Goal: Navigation & Orientation: Find specific page/section

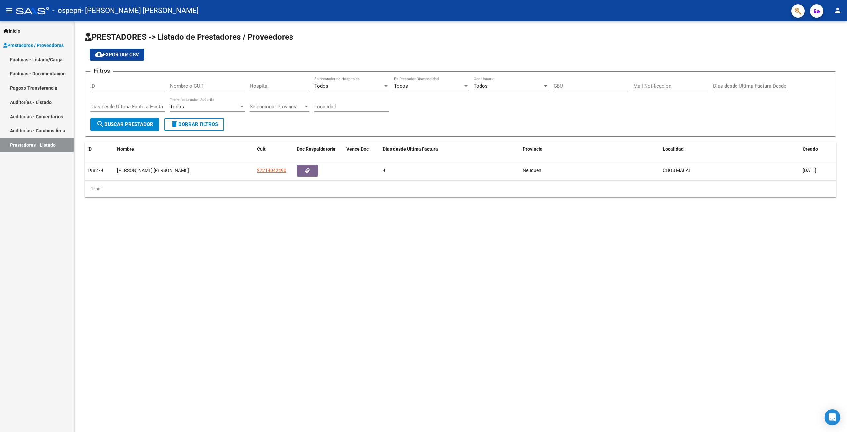
click at [36, 59] on link "Facturas - Listado/Carga" at bounding box center [37, 59] width 74 height 14
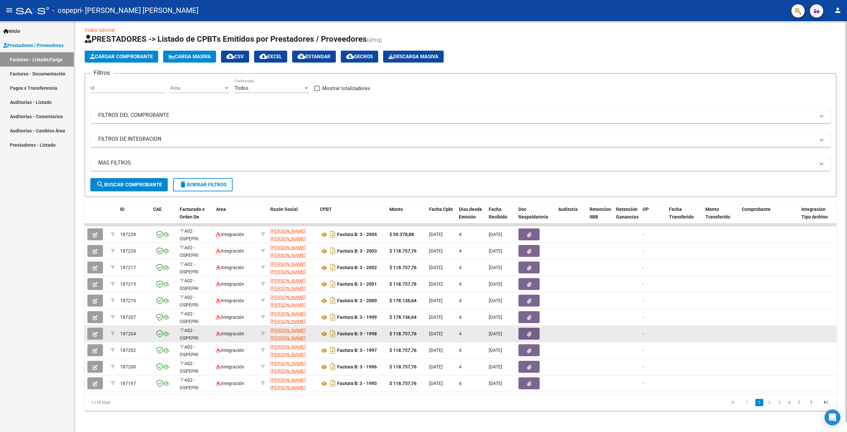
scroll to position [10, 0]
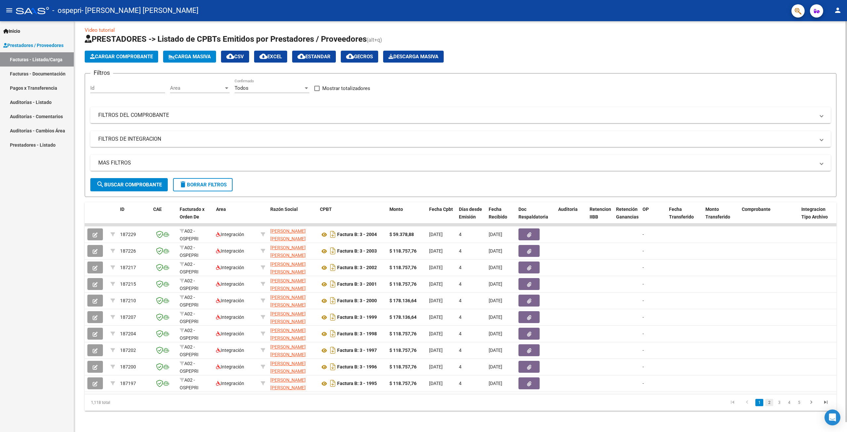
click at [769, 402] on link "2" at bounding box center [770, 402] width 8 height 7
click at [778, 401] on link "3" at bounding box center [779, 402] width 8 height 7
click at [746, 402] on icon "go to previous page" at bounding box center [747, 403] width 9 height 8
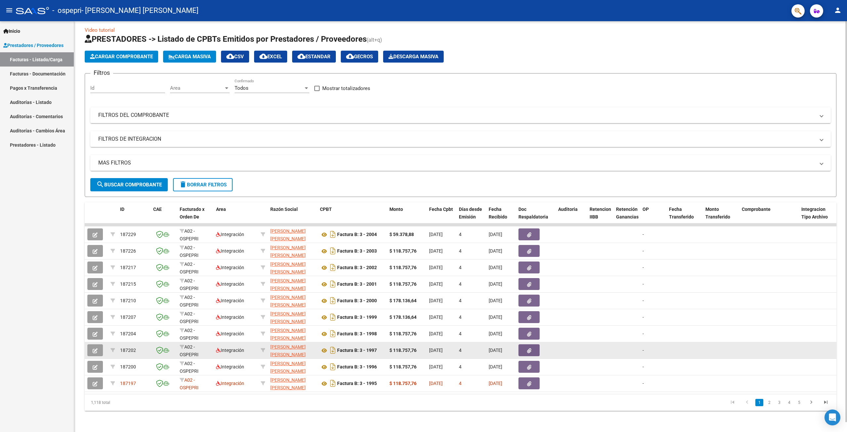
scroll to position [0, 0]
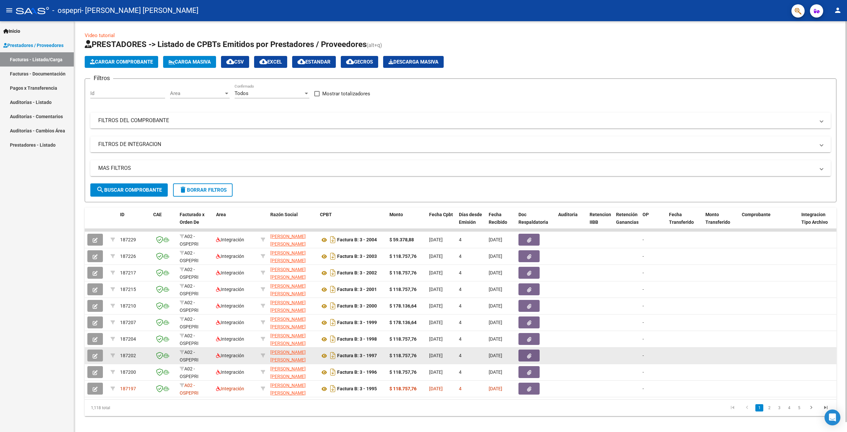
click at [741, 404] on link "go to previous page" at bounding box center [747, 407] width 13 height 7
click at [665, 348] on datatable-body-cell "-" at bounding box center [653, 356] width 26 height 16
click at [497, 352] on div "[DATE]" at bounding box center [501, 356] width 24 height 8
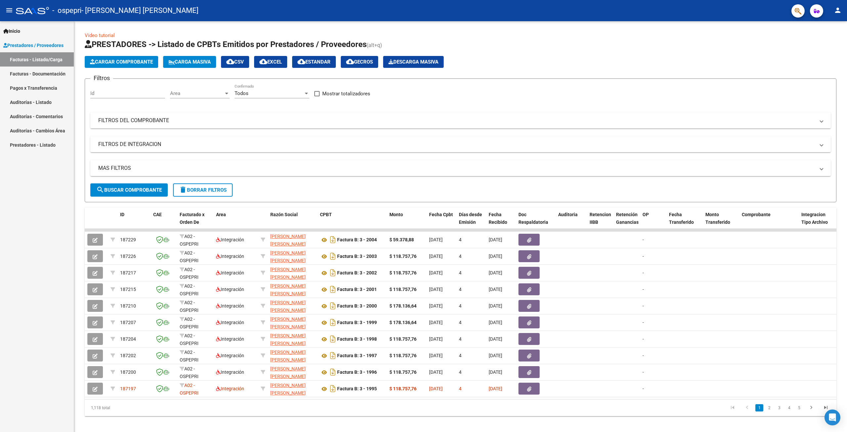
click at [59, 70] on link "Facturas - Documentación" at bounding box center [37, 74] width 74 height 14
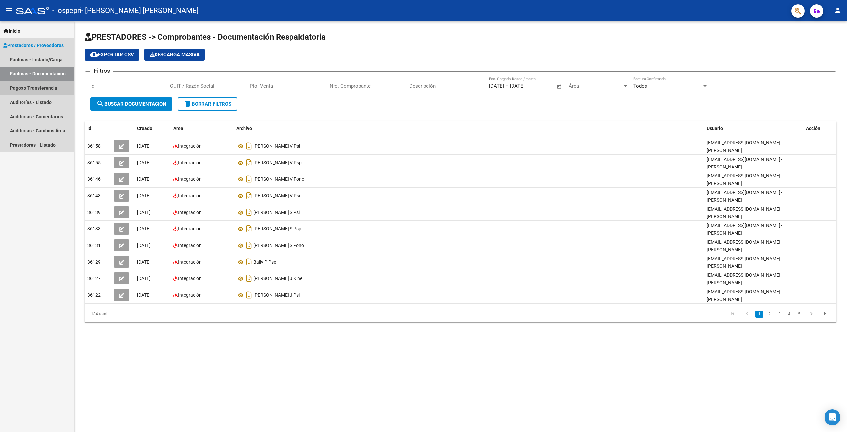
click at [36, 85] on link "Pagos x Transferencia" at bounding box center [37, 88] width 74 height 14
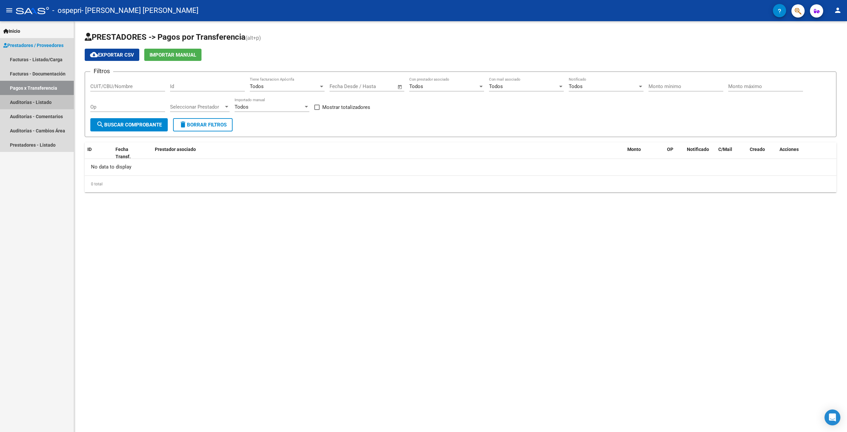
click at [34, 103] on link "Auditorías - Listado" at bounding box center [37, 102] width 74 height 14
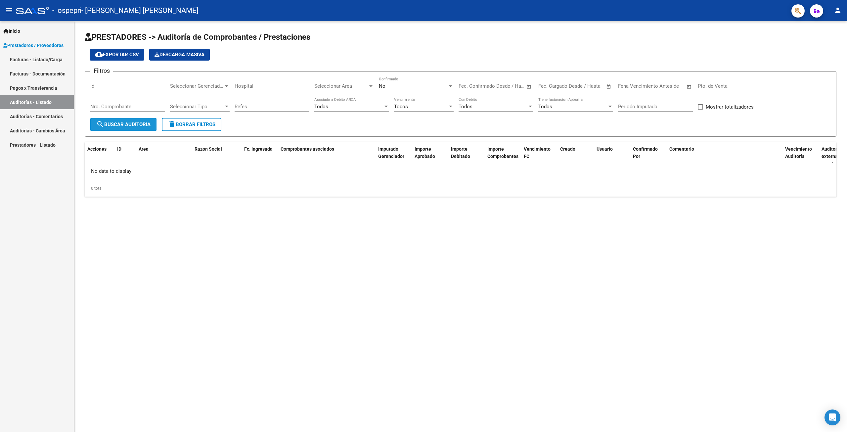
click at [135, 124] on span "search Buscar Auditoria" at bounding box center [123, 124] width 54 height 6
click at [33, 118] on link "Auditorías - Comentarios" at bounding box center [37, 116] width 74 height 14
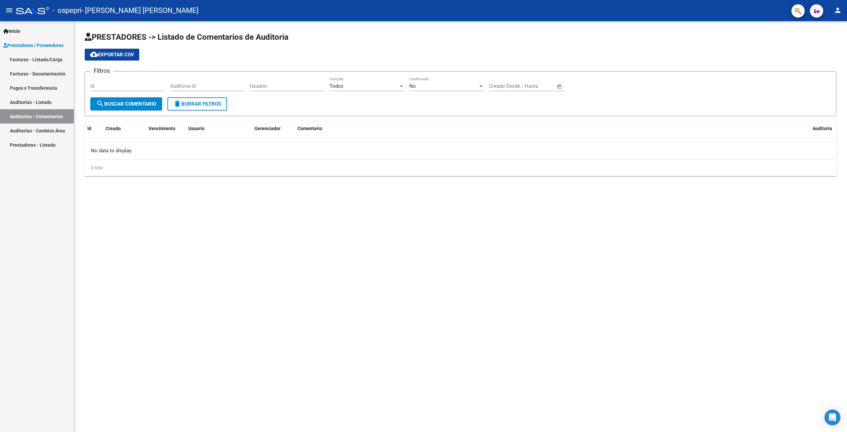
click at [23, 142] on link "Prestadores - Listado" at bounding box center [37, 145] width 74 height 14
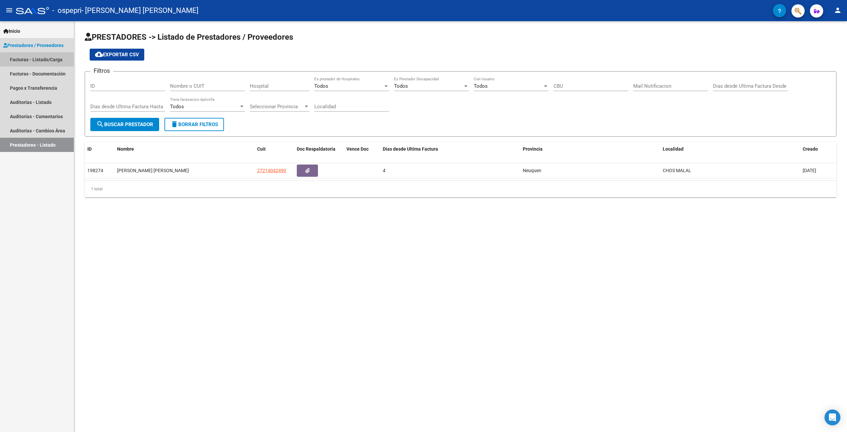
click at [23, 60] on link "Facturas - Listado/Carga" at bounding box center [37, 59] width 74 height 14
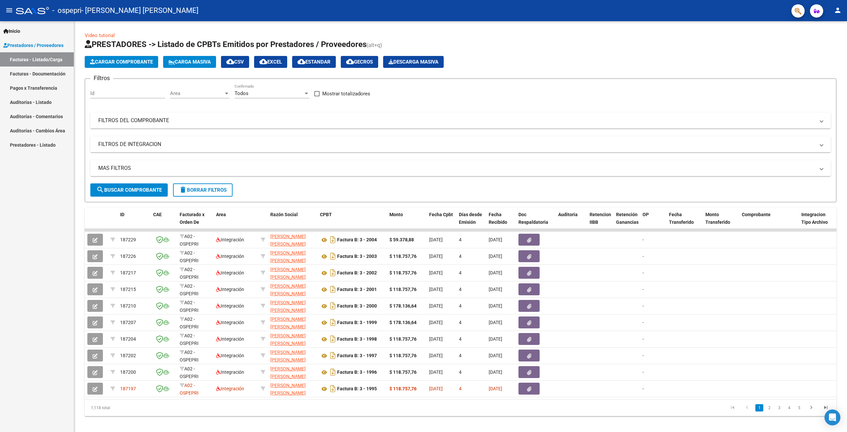
click at [33, 75] on link "Facturas - Documentación" at bounding box center [37, 74] width 74 height 14
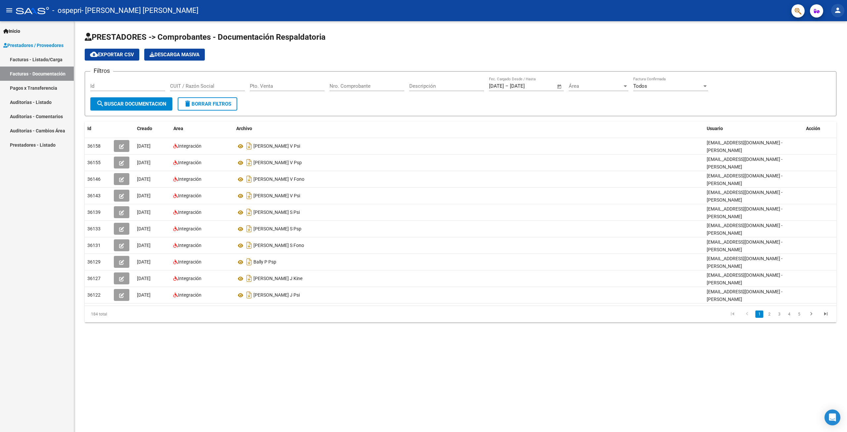
click at [837, 11] on mat-icon "person" at bounding box center [838, 10] width 8 height 8
click at [832, 43] on button "exit_to_app Salir" at bounding box center [824, 44] width 40 height 16
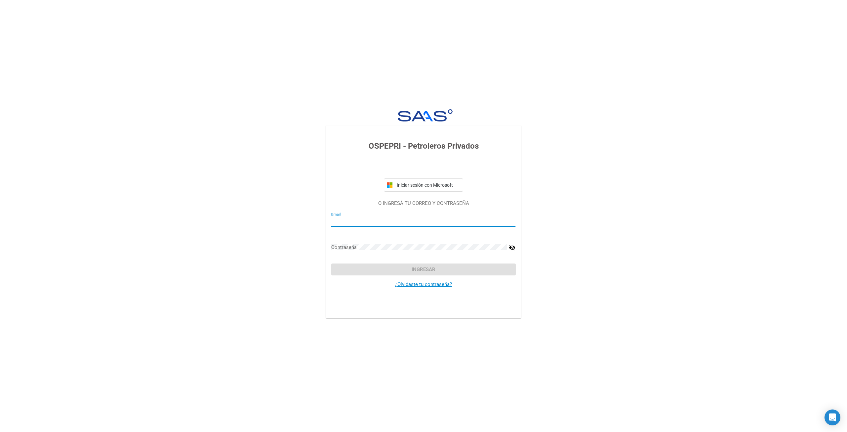
type input "[EMAIL_ADDRESS][DOMAIN_NAME]"
